Goal: Task Accomplishment & Management: Manage account settings

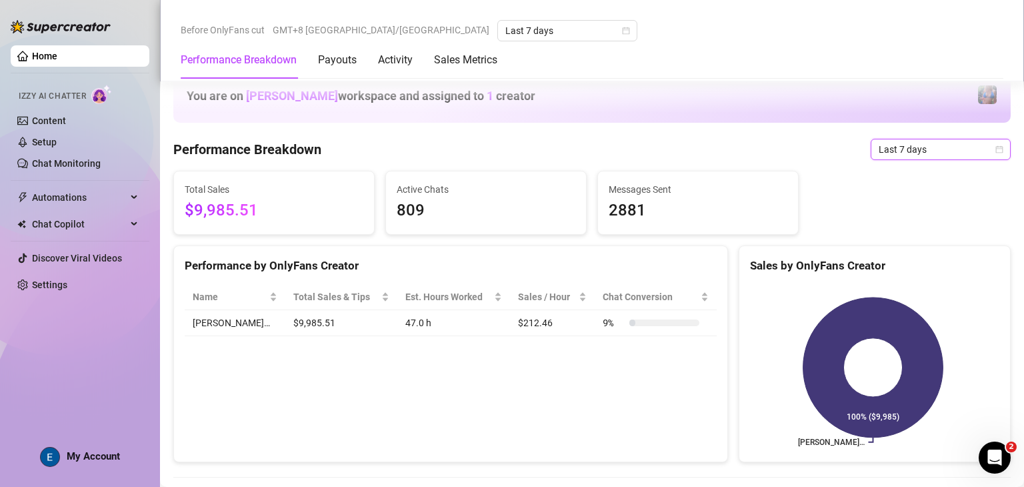
scroll to position [709, 0]
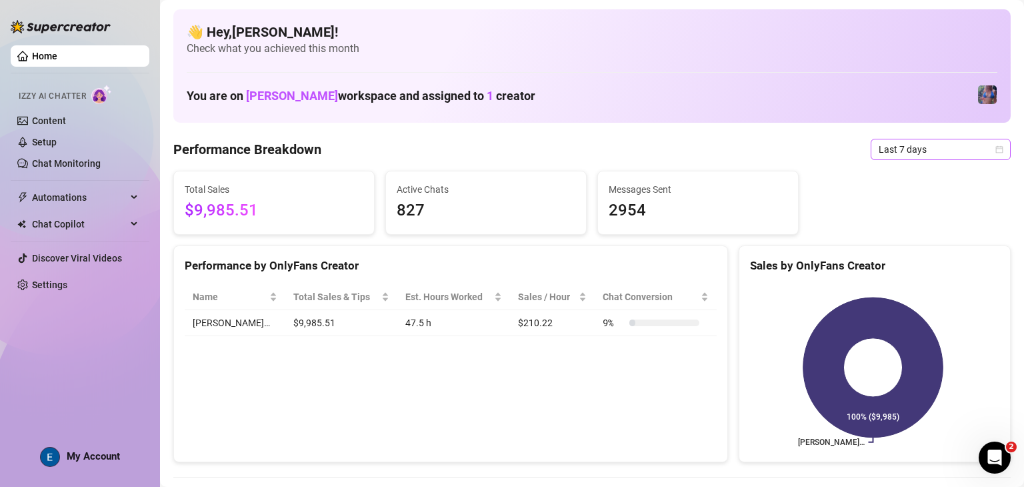
click at [921, 151] on span "Last 7 days" at bounding box center [941, 149] width 124 height 20
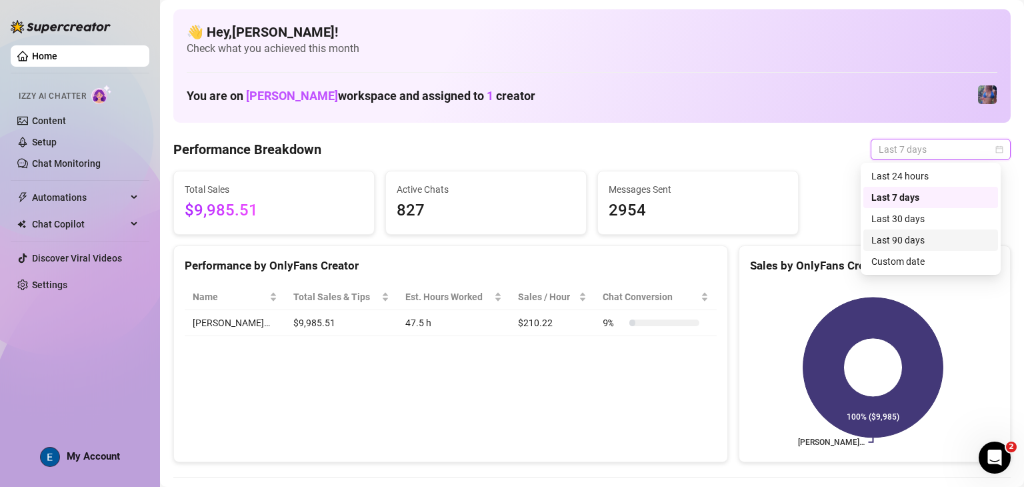
click at [919, 238] on div "Last 90 days" at bounding box center [930, 240] width 119 height 15
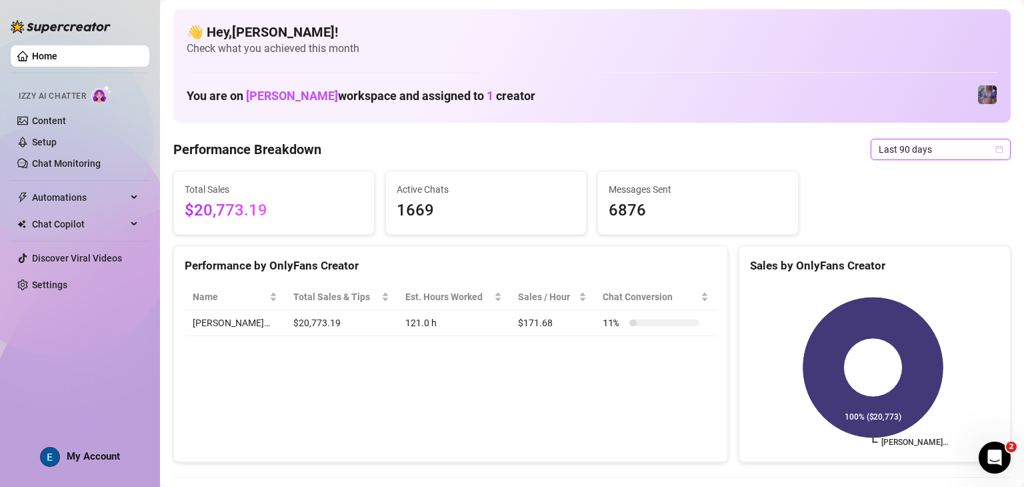
click at [946, 155] on span "Last 90 days" at bounding box center [941, 149] width 124 height 20
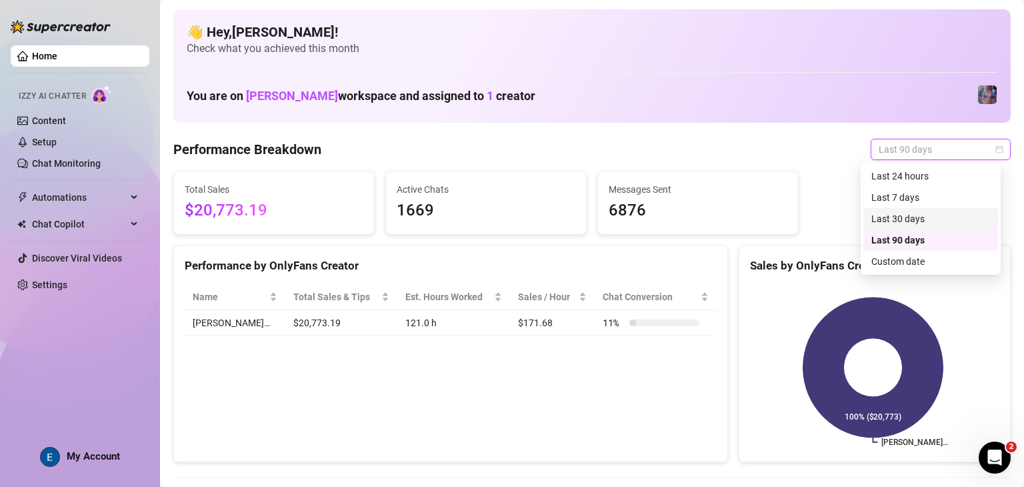
click at [928, 225] on div "Last 30 days" at bounding box center [930, 218] width 119 height 15
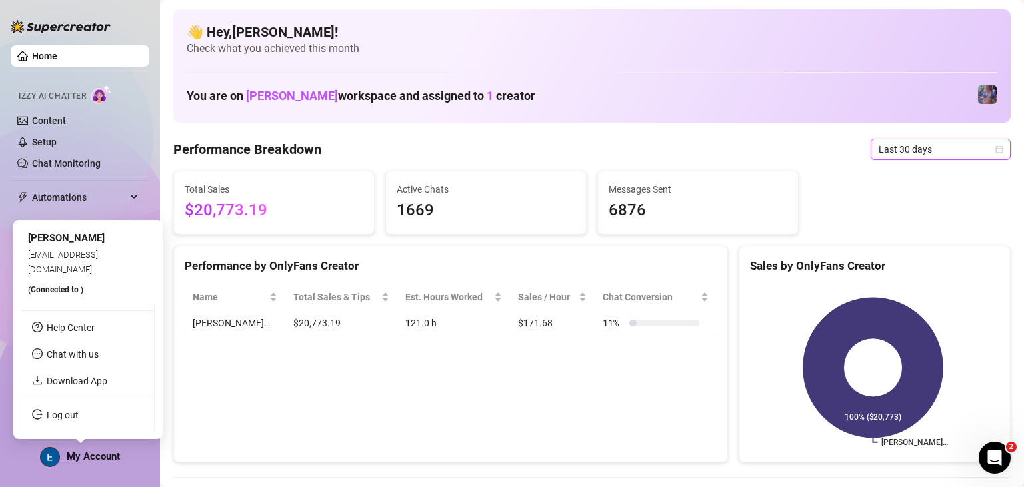
click at [101, 462] on div "My Account" at bounding box center [80, 457] width 80 height 20
click at [79, 419] on link "Log out" at bounding box center [63, 414] width 32 height 11
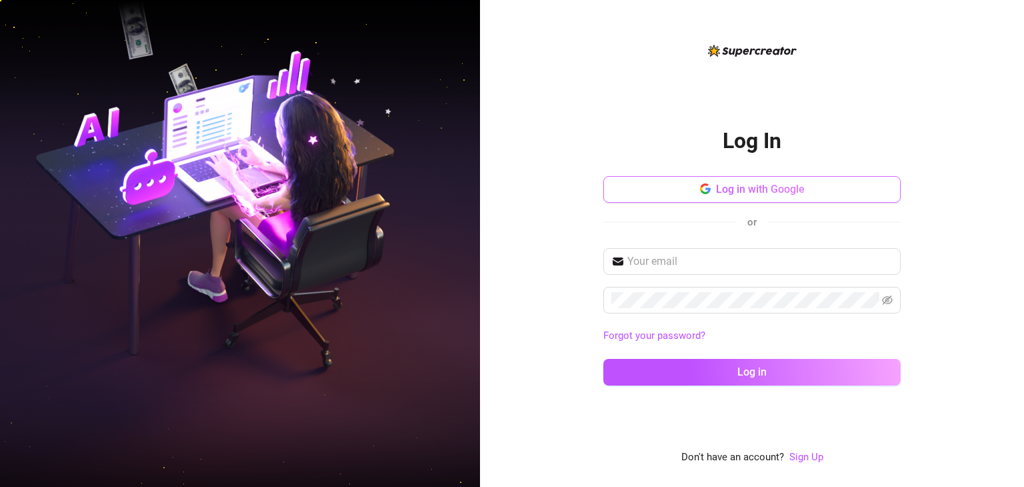
click at [829, 193] on button "Log in with Google" at bounding box center [751, 189] width 297 height 27
click at [775, 251] on span at bounding box center [751, 261] width 297 height 27
click at [775, 258] on input "text" at bounding box center [759, 261] width 265 height 16
type input "[EMAIL_ADDRESS][DOMAIN_NAME]"
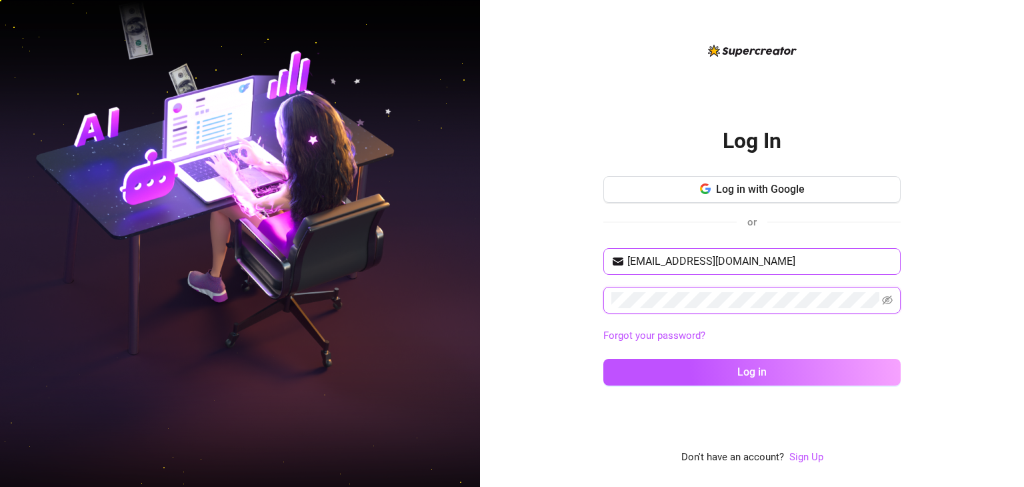
click at [603, 359] on button "Log in" at bounding box center [751, 372] width 297 height 27
